Goal: Information Seeking & Learning: Learn about a topic

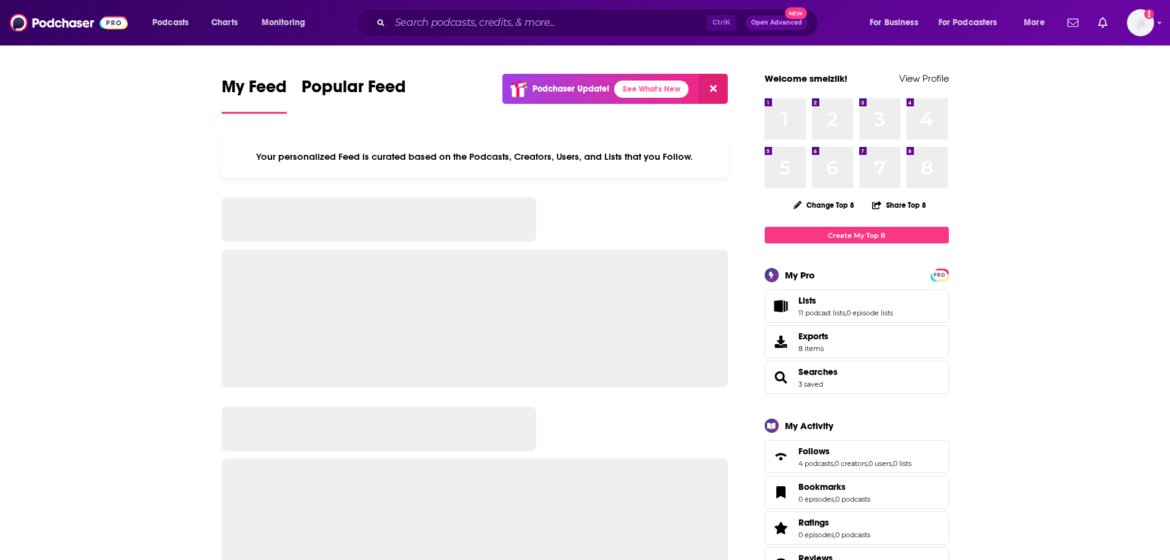
click at [425, 36] on div "Ctrl K Open Advanced New" at bounding box center [587, 23] width 462 height 28
click at [426, 28] on input "Search podcasts, credits, & more..." at bounding box center [548, 23] width 317 height 20
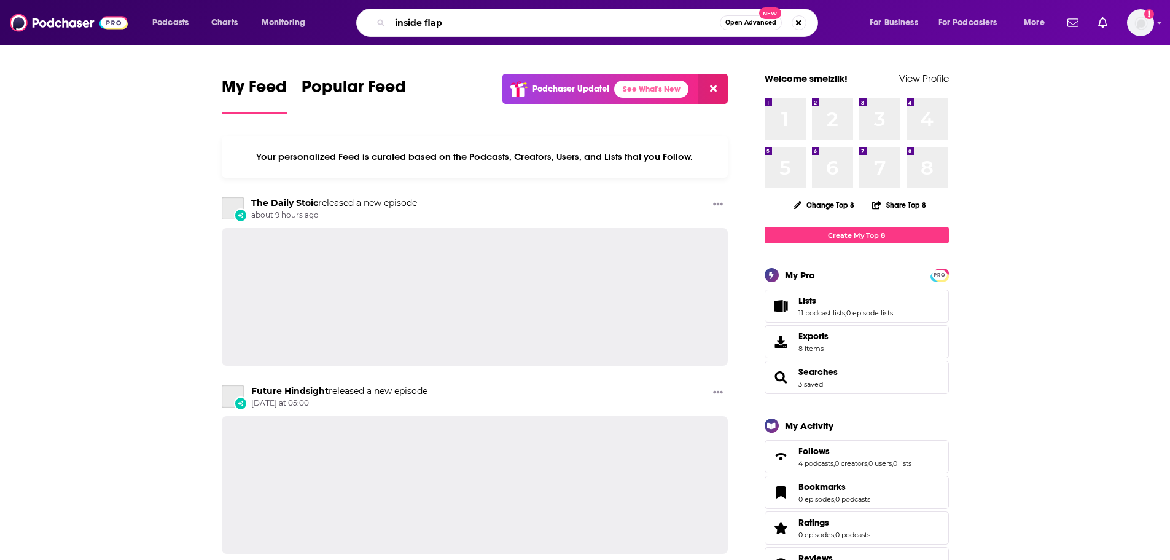
type input "inside flap"
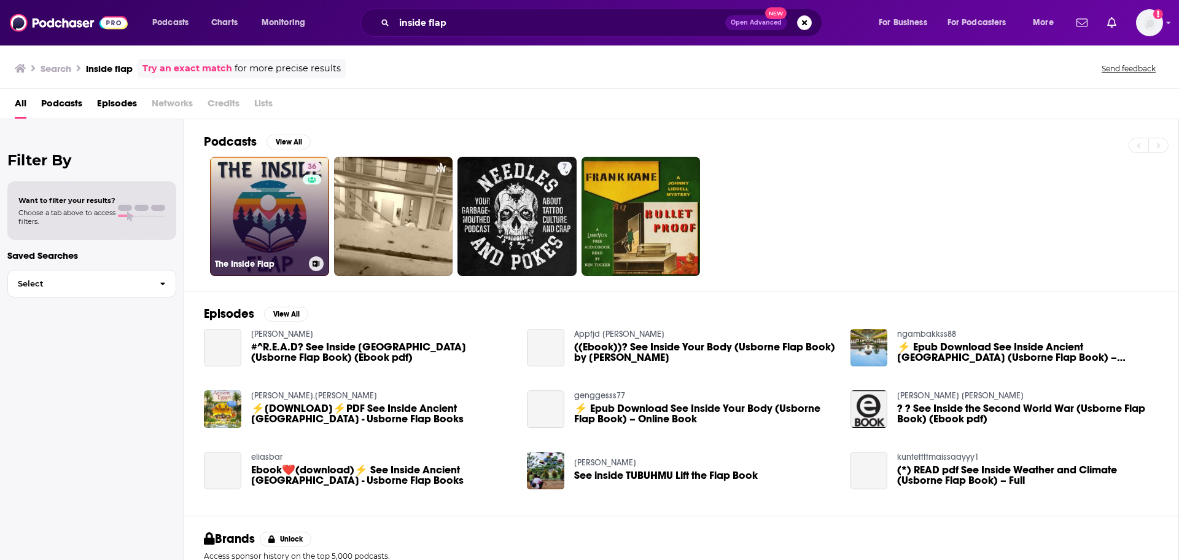
click at [267, 221] on link "36 The Inside Flap" at bounding box center [269, 216] width 119 height 119
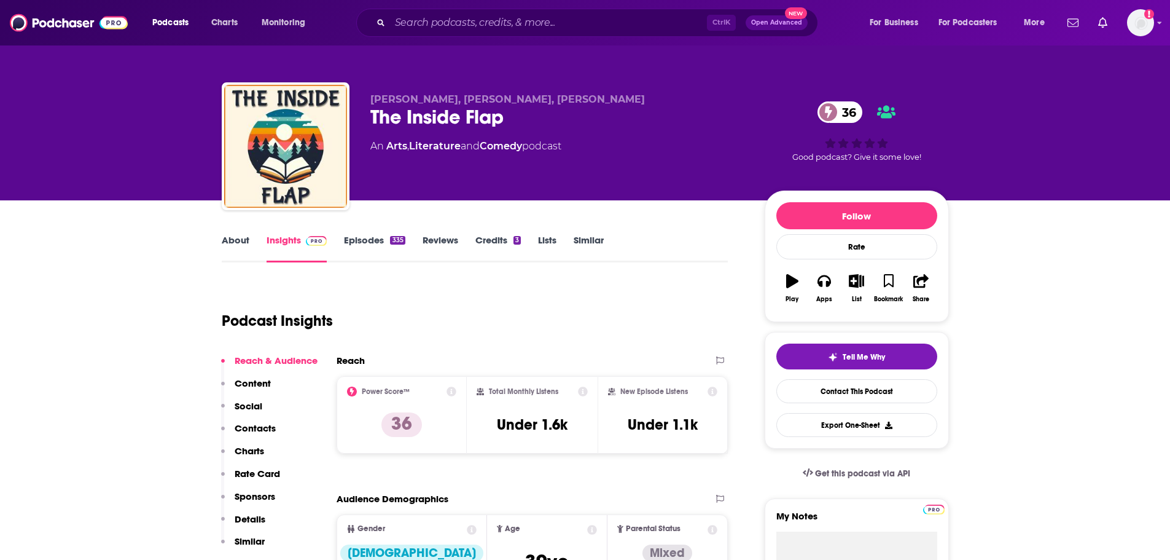
click at [237, 245] on link "About" at bounding box center [236, 248] width 28 height 28
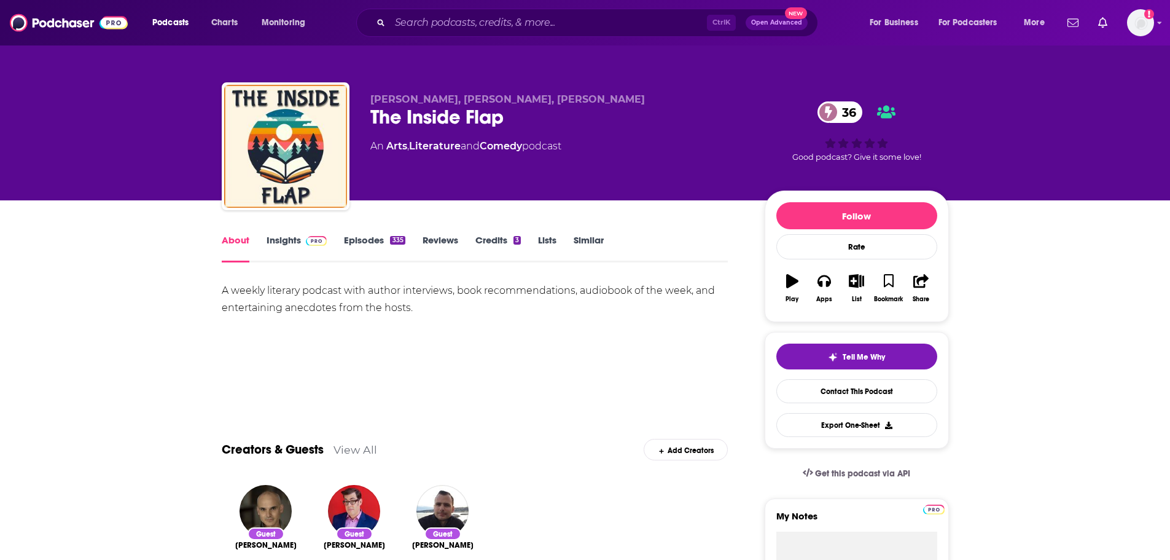
click at [440, 311] on div "A weekly literary podcast with author interviews, book recommendations, audiobo…" at bounding box center [475, 299] width 507 height 34
